Goal: Task Accomplishment & Management: Use online tool/utility

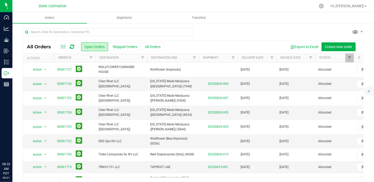
click at [52, 31] on input "text" at bounding box center [108, 32] width 170 height 8
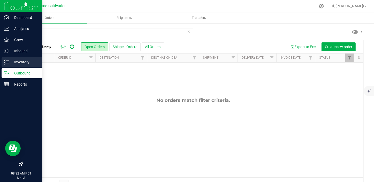
type input "32159"
click at [4, 62] on icon at bounding box center [6, 61] width 5 height 5
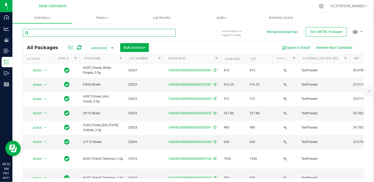
click at [50, 33] on input "text" at bounding box center [99, 33] width 153 height 8
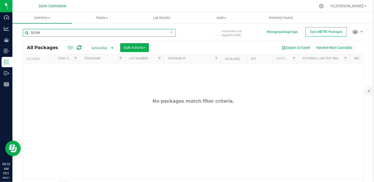
type input "32159"
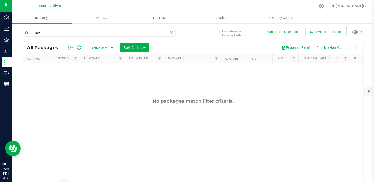
click at [98, 47] on span "Active Only" at bounding box center [101, 47] width 28 height 7
click at [97, 80] on li "All" at bounding box center [101, 80] width 28 height 8
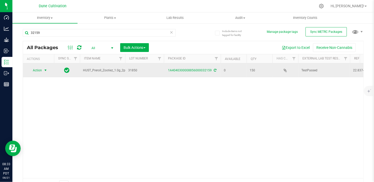
click at [37, 70] on span "Action" at bounding box center [35, 70] width 14 height 7
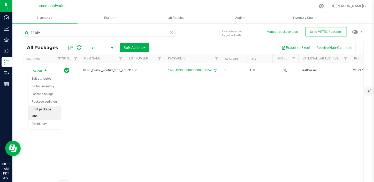
click at [51, 108] on li "Print package label" at bounding box center [44, 113] width 32 height 14
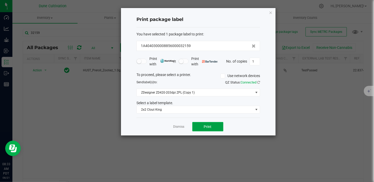
click at [213, 126] on button "Print" at bounding box center [207, 126] width 31 height 9
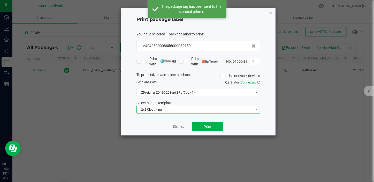
click at [187, 108] on span "2x2 Clout King" at bounding box center [195, 109] width 116 height 7
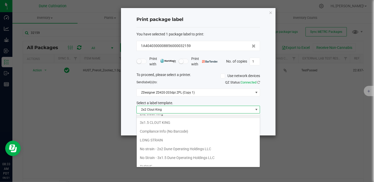
scroll to position [34, 0]
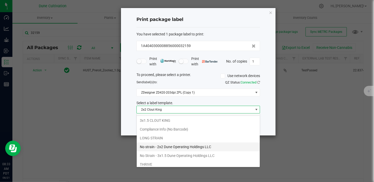
click at [189, 150] on li "No strain - 2x2 Dune Operating Holdings LLC" at bounding box center [198, 146] width 123 height 9
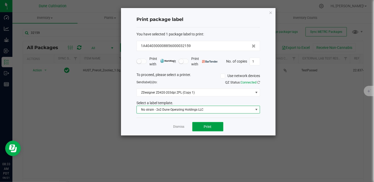
click at [206, 126] on span "Print" at bounding box center [208, 126] width 8 height 4
click at [208, 130] on button "Print" at bounding box center [207, 126] width 31 height 9
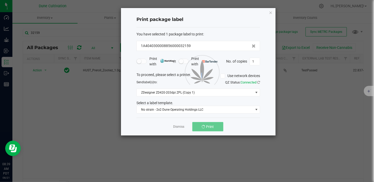
click at [208, 130] on div at bounding box center [198, 71] width 154 height 127
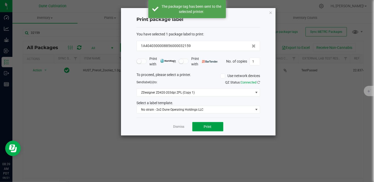
click at [207, 129] on button "Print" at bounding box center [207, 126] width 31 height 9
click at [207, 128] on span "Print" at bounding box center [208, 126] width 8 height 4
click at [212, 134] on div "Dismiss Print" at bounding box center [197, 126] width 123 height 18
click at [212, 133] on div "Dismiss Print" at bounding box center [197, 126] width 123 height 18
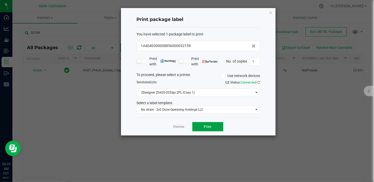
drag, startPoint x: 212, startPoint y: 133, endPoint x: 209, endPoint y: 128, distance: 6.0
click at [209, 128] on span "Print" at bounding box center [208, 126] width 8 height 4
click at [183, 127] on link "Dismiss" at bounding box center [178, 126] width 11 height 4
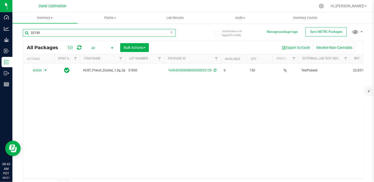
click at [78, 31] on input "32159" at bounding box center [99, 33] width 153 height 8
type input "3"
drag, startPoint x: 78, startPoint y: 31, endPoint x: 74, endPoint y: 31, distance: 3.9
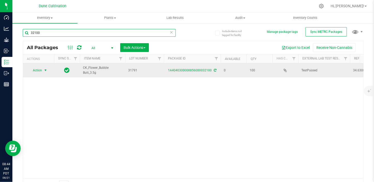
type input "32100"
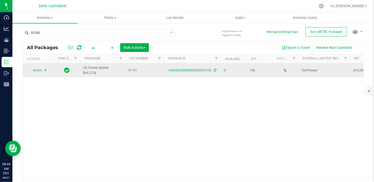
click at [37, 72] on span "Action" at bounding box center [35, 70] width 14 height 7
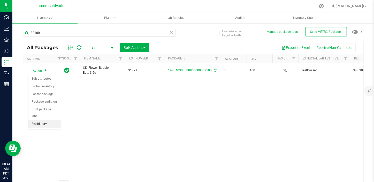
click at [45, 123] on li "See history" at bounding box center [44, 124] width 32 height 8
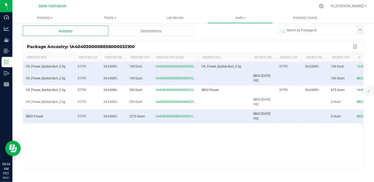
scroll to position [0, 62]
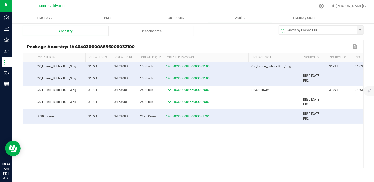
click at [246, 60] on th "Created Package" at bounding box center [205, 57] width 85 height 9
click at [208, 107] on td "1A4040300008856000022582" at bounding box center [205, 102] width 85 height 14
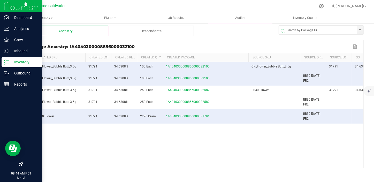
click at [7, 62] on icon at bounding box center [6, 61] width 5 height 5
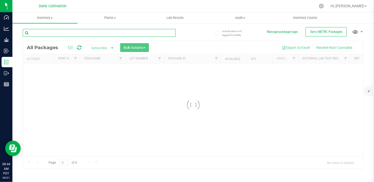
drag, startPoint x: 80, startPoint y: 35, endPoint x: 69, endPoint y: 31, distance: 11.6
click at [69, 31] on input "text" at bounding box center [99, 33] width 153 height 8
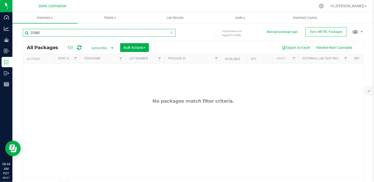
type input "22582"
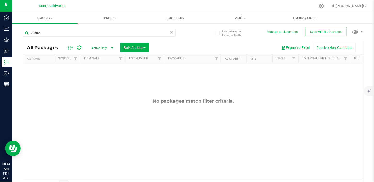
click at [99, 48] on span "Active Only" at bounding box center [101, 47] width 28 height 7
click at [91, 80] on li "All" at bounding box center [101, 80] width 28 height 8
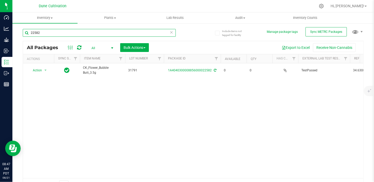
click at [41, 32] on input "22582" at bounding box center [99, 33] width 153 height 8
type input "2"
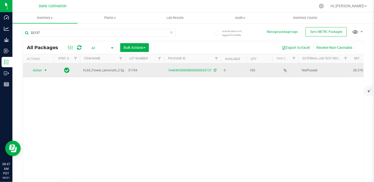
click at [34, 69] on span "Action" at bounding box center [35, 70] width 14 height 7
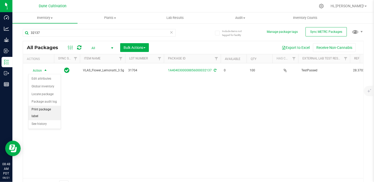
click at [41, 110] on li "Print package label" at bounding box center [44, 113] width 32 height 14
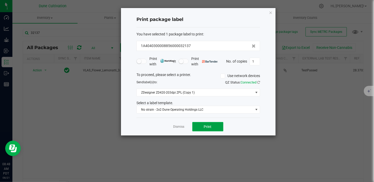
click at [212, 126] on button "Print" at bounding box center [207, 126] width 31 height 9
click at [178, 127] on link "Dismiss" at bounding box center [178, 126] width 11 height 4
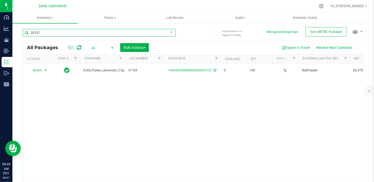
click at [53, 35] on input "32137" at bounding box center [99, 33] width 153 height 8
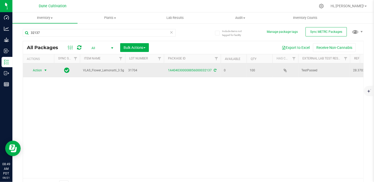
click at [46, 72] on span "select" at bounding box center [45, 70] width 4 height 4
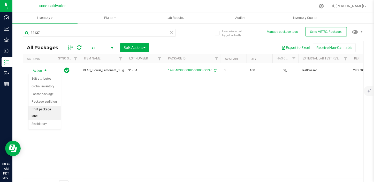
click at [46, 108] on li "Print package label" at bounding box center [44, 113] width 32 height 14
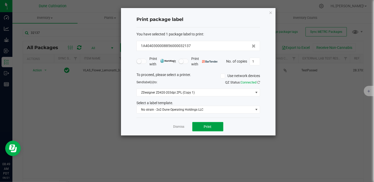
click at [201, 124] on button "Print" at bounding box center [207, 126] width 31 height 9
click at [201, 126] on button "Print" at bounding box center [207, 126] width 31 height 9
click at [178, 127] on link "Dismiss" at bounding box center [178, 126] width 11 height 4
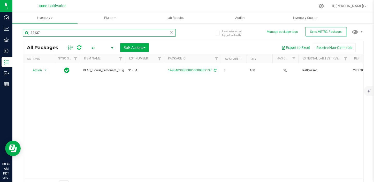
click at [44, 33] on input "32137" at bounding box center [99, 33] width 153 height 8
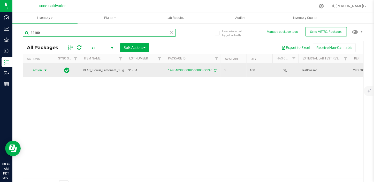
type input "32100"
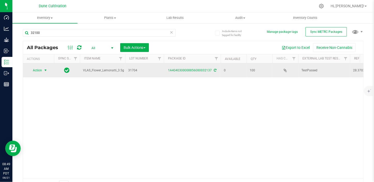
click at [45, 70] on div "Inventory All packages All inventory Waste log Create inventory Plants All plan…" at bounding box center [192, 96] width 361 height 169
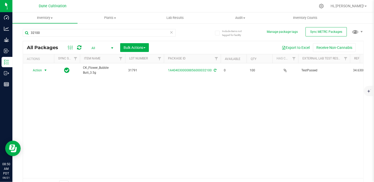
click at [45, 69] on span "select" at bounding box center [45, 70] width 4 height 4
click at [47, 107] on li "Print package label" at bounding box center [44, 113] width 32 height 14
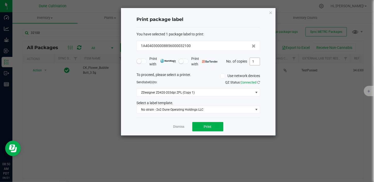
click at [252, 61] on input "1" at bounding box center [255, 61] width 10 height 7
type input "25"
click at [213, 126] on button "Print" at bounding box center [207, 126] width 31 height 9
click at [196, 128] on button "Print" at bounding box center [207, 126] width 31 height 9
click at [181, 128] on link "Dismiss" at bounding box center [178, 126] width 11 height 4
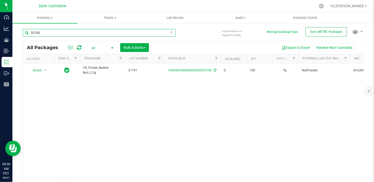
click at [41, 32] on input "32100" at bounding box center [99, 33] width 153 height 8
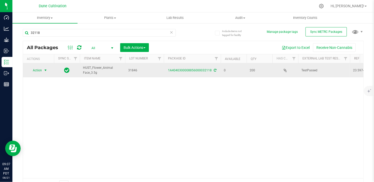
click at [46, 67] on span "select" at bounding box center [45, 70] width 6 height 7
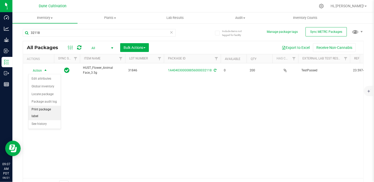
click at [46, 109] on li "Print package label" at bounding box center [44, 113] width 32 height 14
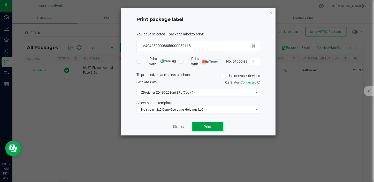
click at [215, 125] on button "Print" at bounding box center [207, 126] width 31 height 9
click at [178, 126] on link "Dismiss" at bounding box center [178, 126] width 11 height 4
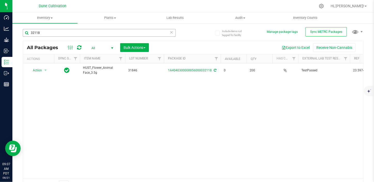
click at [59, 28] on div "32118" at bounding box center [108, 32] width 170 height 17
click at [59, 30] on input "32118" at bounding box center [99, 33] width 153 height 8
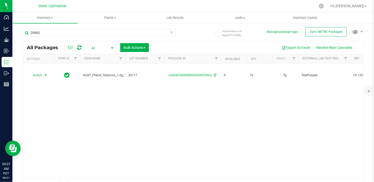
click at [43, 72] on span "select" at bounding box center [45, 75] width 6 height 7
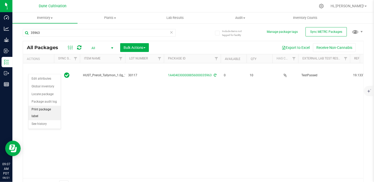
click at [52, 109] on li "Print package label" at bounding box center [44, 113] width 32 height 14
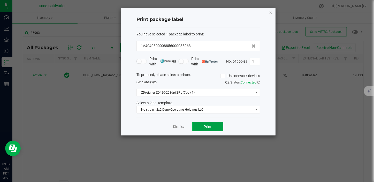
click at [206, 130] on button "Print" at bounding box center [207, 126] width 31 height 9
click at [174, 127] on link "Dismiss" at bounding box center [178, 126] width 11 height 4
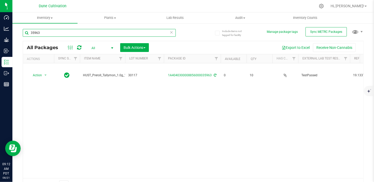
click at [71, 32] on input "35963" at bounding box center [99, 33] width 153 height 8
type input "3"
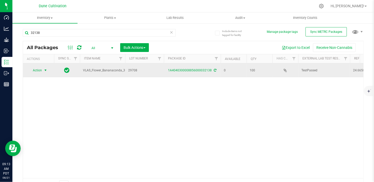
click at [46, 70] on span "select" at bounding box center [45, 70] width 4 height 4
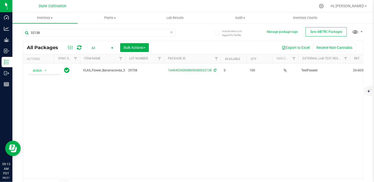
click at [249, 40] on div "32138 All Packages All Active Only Lab Samples Locked All External Internal Bul…" at bounding box center [193, 107] width 341 height 166
click at [255, 38] on div "32138 All Packages All Active Only Lab Samples Locked All External Internal Bul…" at bounding box center [193, 107] width 341 height 166
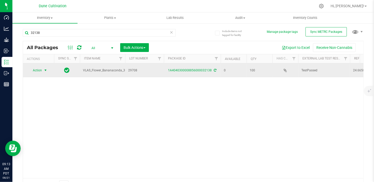
click at [45, 69] on span "select" at bounding box center [45, 70] width 4 height 4
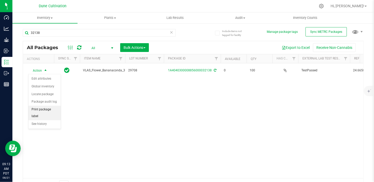
click at [38, 108] on li "Print package label" at bounding box center [44, 113] width 32 height 14
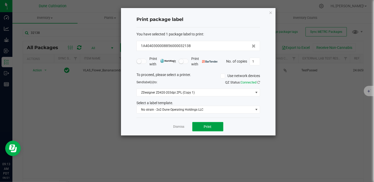
click at [208, 125] on span "Print" at bounding box center [208, 126] width 8 height 4
click at [270, 12] on icon "button" at bounding box center [270, 12] width 4 height 6
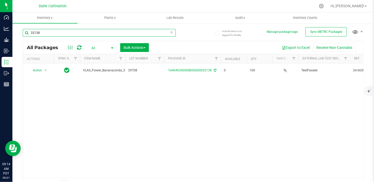
click at [46, 32] on input "32138" at bounding box center [99, 33] width 153 height 8
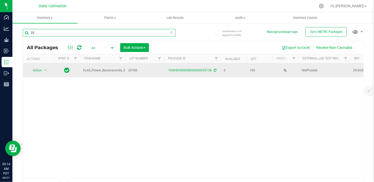
type input "3"
type input "32144"
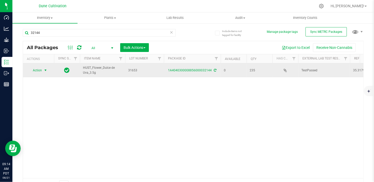
click at [35, 69] on span "Action" at bounding box center [35, 70] width 14 height 7
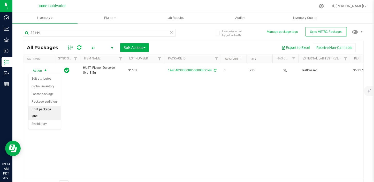
click at [43, 108] on li "Print package label" at bounding box center [44, 113] width 32 height 14
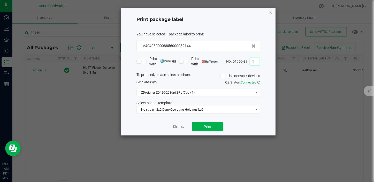
click at [254, 60] on input "1" at bounding box center [255, 61] width 10 height 7
type input "2"
click at [203, 124] on button "Print" at bounding box center [207, 126] width 31 height 9
click at [176, 126] on link "Dismiss" at bounding box center [178, 126] width 11 height 4
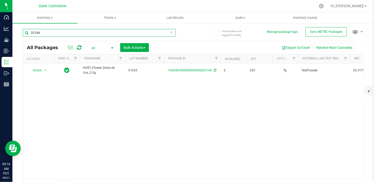
click at [80, 32] on input "32144" at bounding box center [99, 33] width 153 height 8
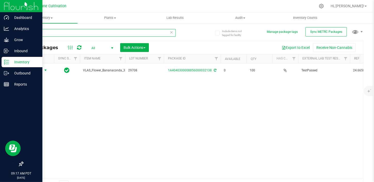
type input "32138"
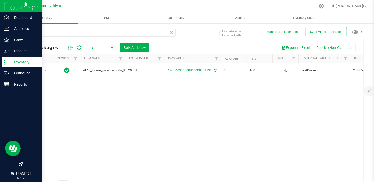
click at [3, 63] on div "Inventory" at bounding box center [22, 62] width 41 height 10
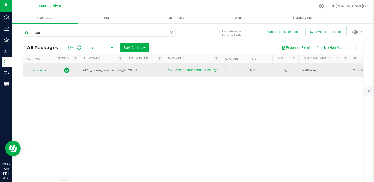
click at [44, 69] on span "select" at bounding box center [45, 70] width 4 height 4
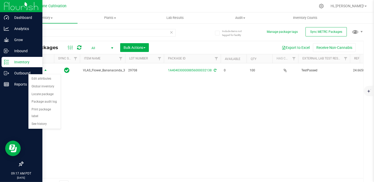
drag, startPoint x: 9, startPoint y: 98, endPoint x: 4, endPoint y: 98, distance: 4.9
click at [4, 98] on div at bounding box center [21, 124] width 42 height 69
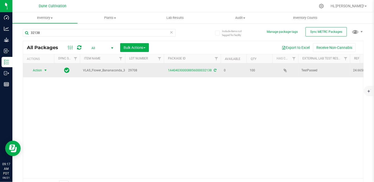
click at [43, 70] on span "select" at bounding box center [45, 70] width 6 height 7
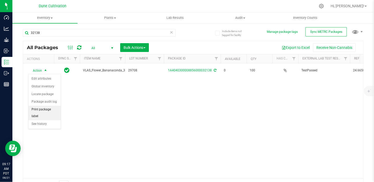
click at [42, 109] on li "Print package label" at bounding box center [44, 113] width 32 height 14
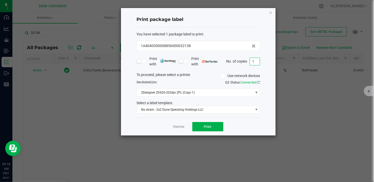
click at [257, 59] on input "1" at bounding box center [255, 61] width 10 height 7
type input "1"
type input "3"
click at [204, 125] on span "Print" at bounding box center [208, 126] width 8 height 4
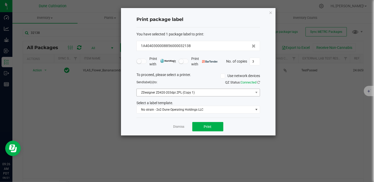
drag, startPoint x: 177, startPoint y: 127, endPoint x: 224, endPoint y: 94, distance: 56.7
click at [184, 121] on div "Dismiss Print" at bounding box center [197, 126] width 123 height 18
click at [182, 126] on link "Dismiss" at bounding box center [178, 126] width 11 height 4
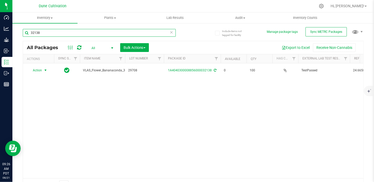
click at [44, 36] on input "32138" at bounding box center [99, 33] width 153 height 8
type input "3"
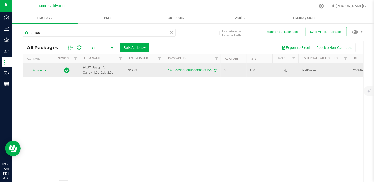
click at [33, 72] on span "Action" at bounding box center [35, 70] width 14 height 7
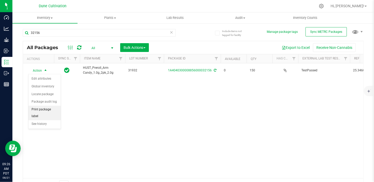
click at [43, 110] on li "Print package label" at bounding box center [44, 113] width 32 height 14
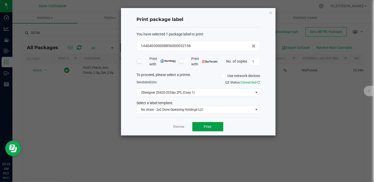
click at [200, 129] on button "Print" at bounding box center [207, 126] width 31 height 9
click at [176, 128] on link "Dismiss" at bounding box center [178, 126] width 11 height 4
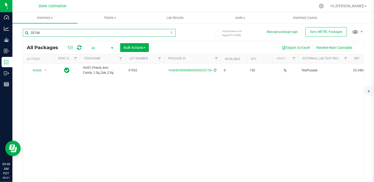
click at [73, 35] on input "32156" at bounding box center [99, 33] width 153 height 8
type input "3"
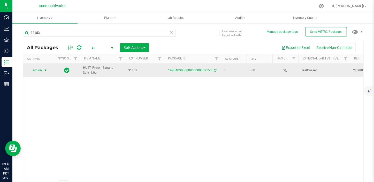
click at [39, 70] on span "Action" at bounding box center [35, 70] width 14 height 7
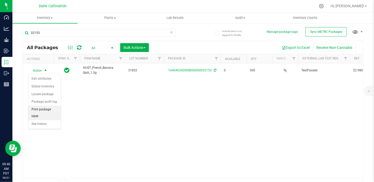
click at [44, 111] on li "Print package label" at bounding box center [44, 113] width 32 height 14
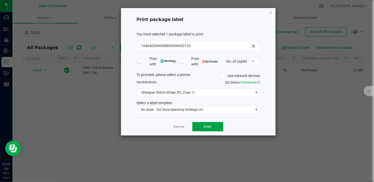
click at [207, 124] on span "Print" at bounding box center [208, 126] width 8 height 4
click at [173, 127] on link "Dismiss" at bounding box center [178, 126] width 11 height 4
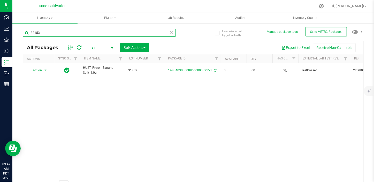
click at [66, 34] on input "32153" at bounding box center [99, 33] width 153 height 8
type input "3"
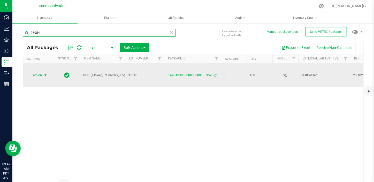
type input "35954"
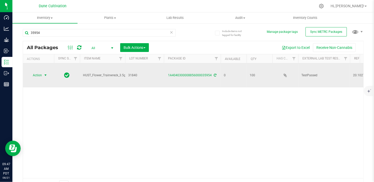
click at [38, 72] on span "Action" at bounding box center [35, 75] width 14 height 7
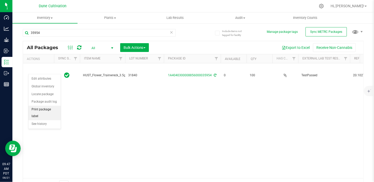
click at [34, 109] on li "Print package label" at bounding box center [44, 113] width 32 height 14
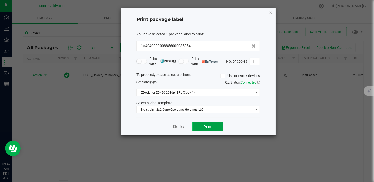
click at [210, 125] on span "Print" at bounding box center [208, 126] width 8 height 4
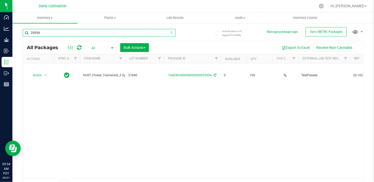
click at [41, 34] on input "35954" at bounding box center [99, 33] width 153 height 8
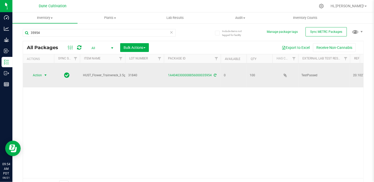
click at [44, 73] on span "select" at bounding box center [45, 75] width 4 height 4
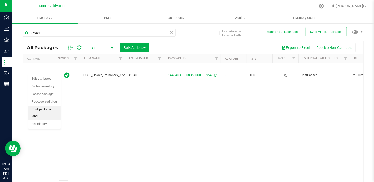
click at [51, 108] on li "Print package label" at bounding box center [44, 113] width 32 height 14
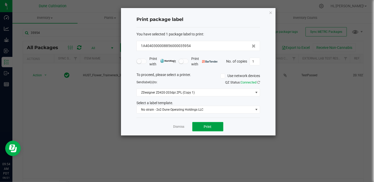
click at [205, 124] on span "Print" at bounding box center [208, 126] width 8 height 4
